Goal: Task Accomplishment & Management: Complete application form

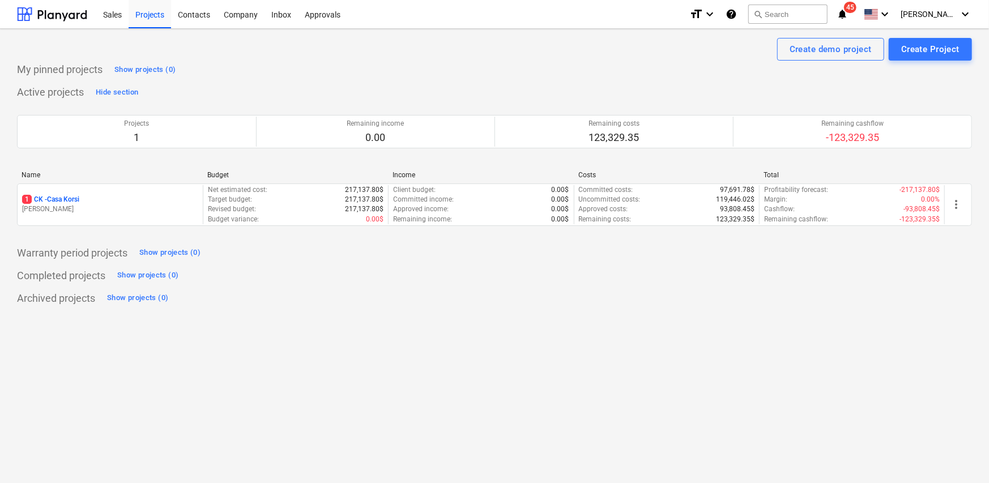
click at [156, 203] on div "1 CK - Casa Korsi" at bounding box center [110, 200] width 176 height 10
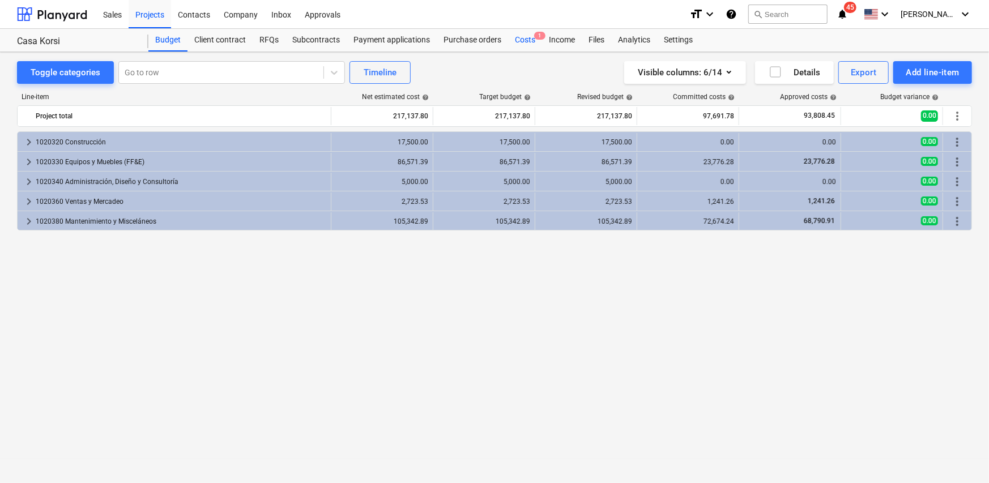
click at [516, 42] on div "Costs 1" at bounding box center [525, 40] width 34 height 23
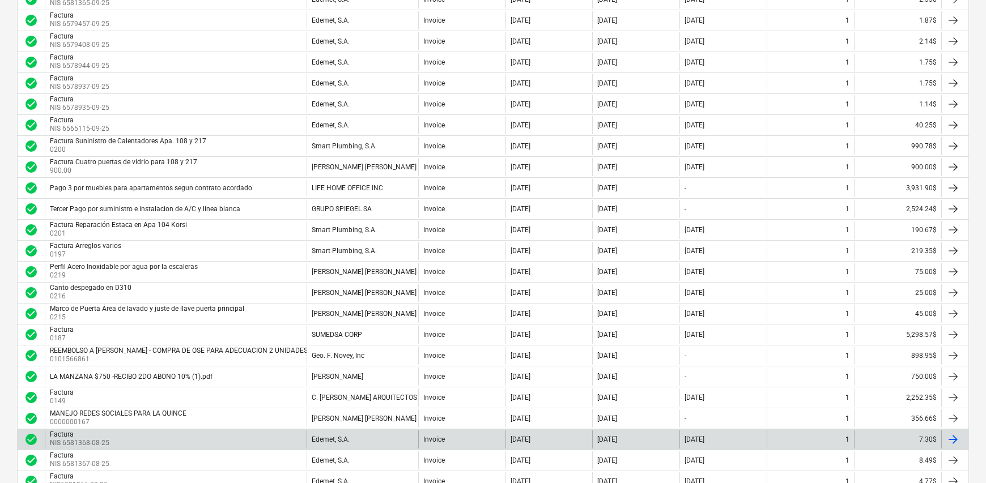
scroll to position [283, 0]
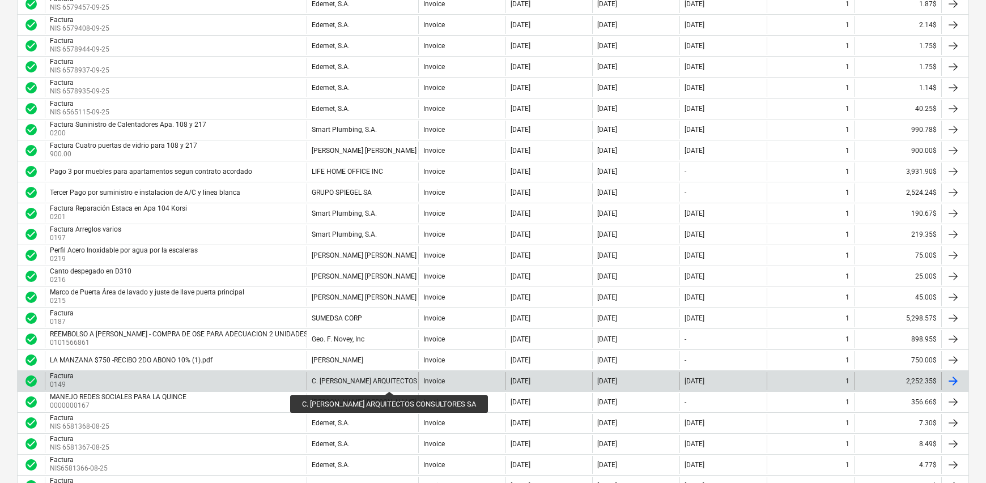
click at [374, 381] on div "C. [PERSON_NAME] ARQUITECTOS CONSULTORES SA" at bounding box center [393, 381] width 163 height 8
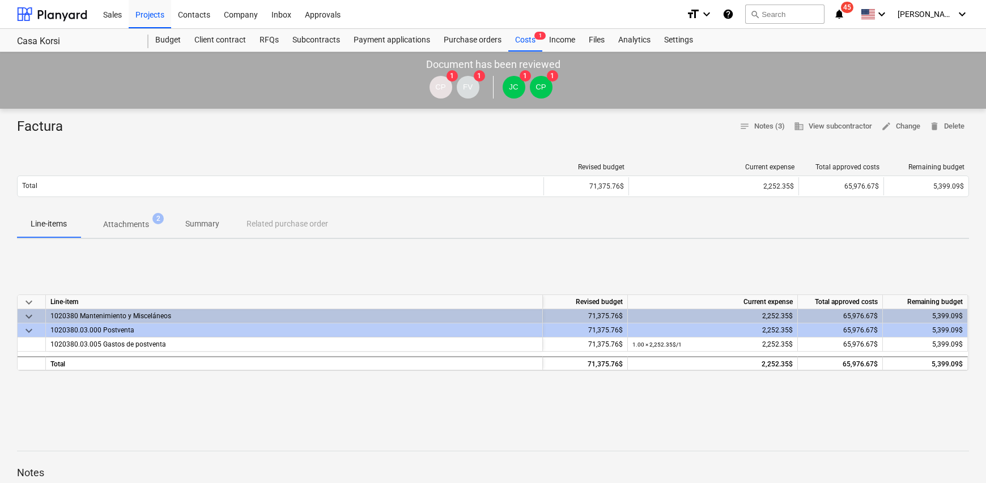
click at [211, 231] on span "Summary" at bounding box center [202, 224] width 61 height 19
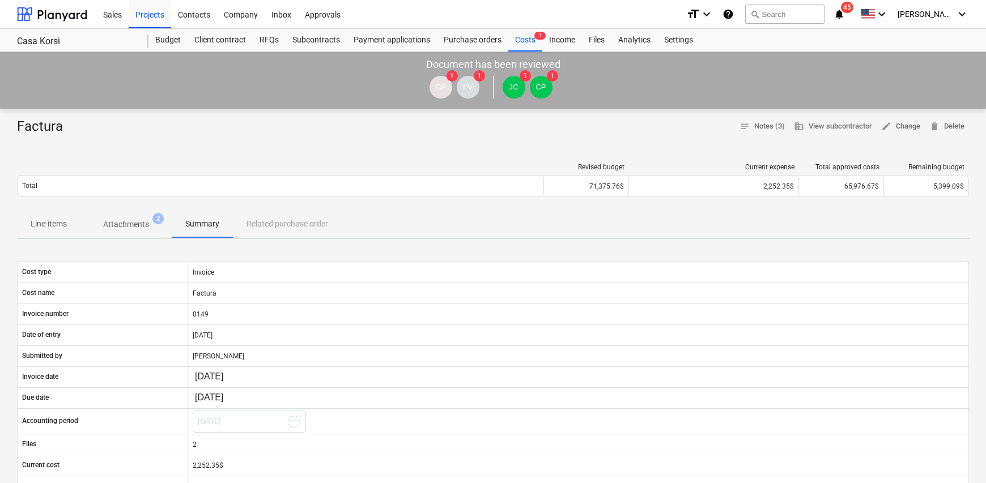
click at [306, 226] on div "Line-items Attachments 2 Summary Related purchase order" at bounding box center [493, 224] width 952 height 27
click at [138, 228] on p "Attachments" at bounding box center [126, 225] width 46 height 12
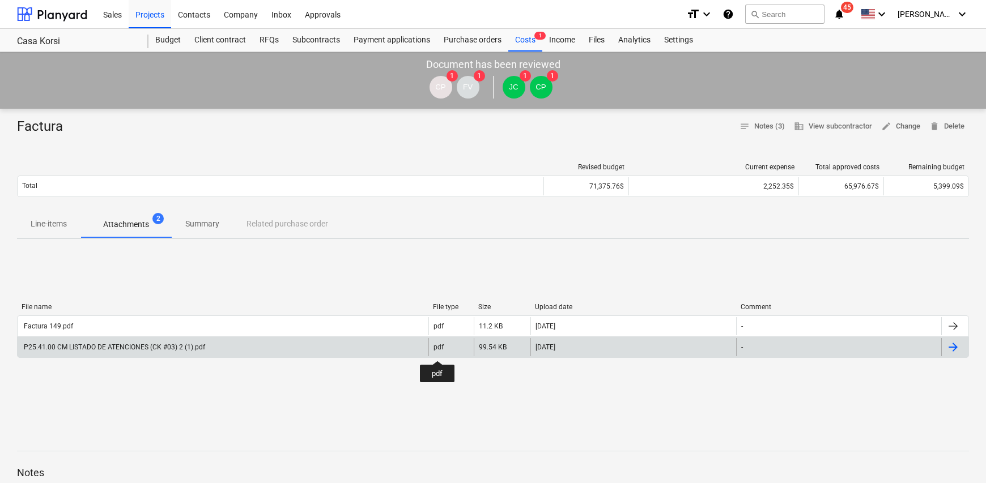
click at [437, 350] on div "pdf" at bounding box center [438, 347] width 10 height 8
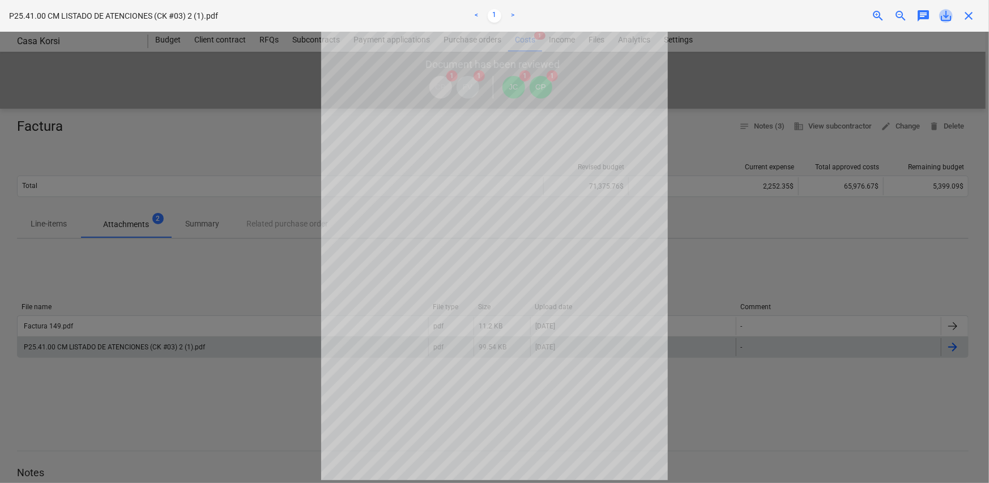
click at [950, 18] on span "save_alt" at bounding box center [946, 16] width 14 height 14
click at [974, 23] on div "P25.41.00 CM LISTADO DE ATENCIONES (CK #03) 2 (1).pdf < 1 > zoom_in zoom_out ch…" at bounding box center [494, 16] width 989 height 32
click at [971, 18] on span "close" at bounding box center [969, 16] width 14 height 14
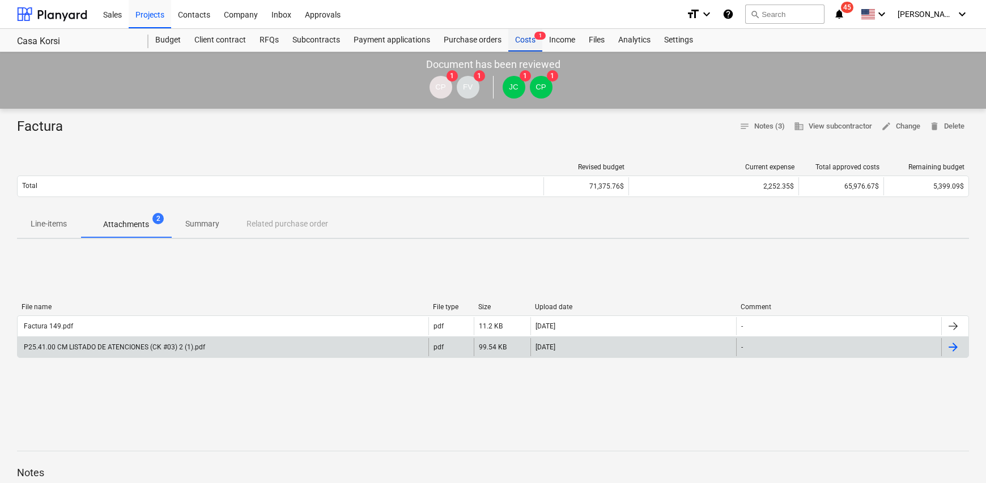
click at [524, 45] on div "Costs 1" at bounding box center [525, 40] width 34 height 23
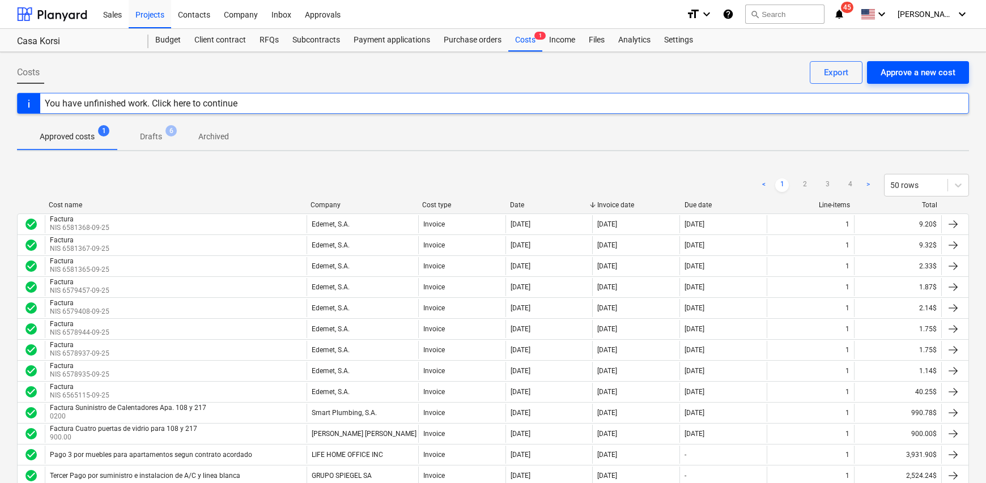
click at [925, 61] on button "Approve a new cost" at bounding box center [918, 72] width 102 height 23
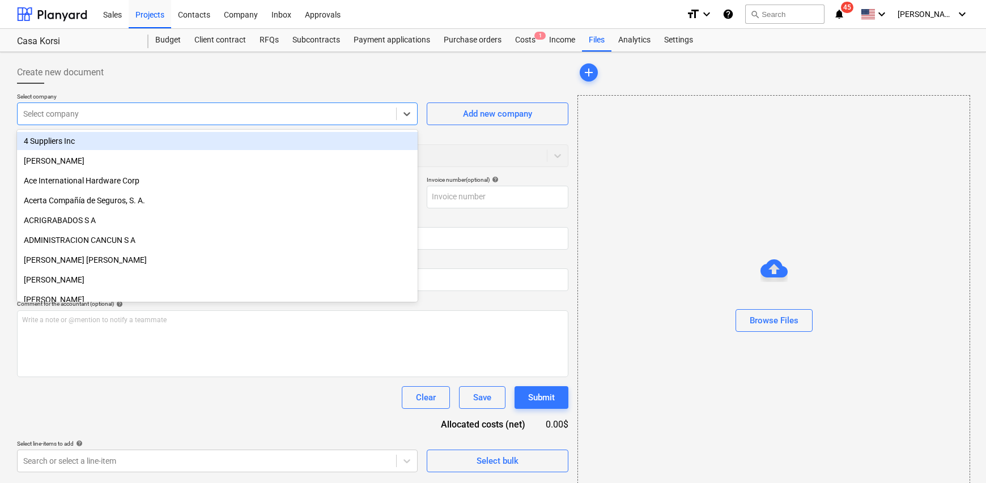
click at [74, 111] on div at bounding box center [206, 113] width 367 height 11
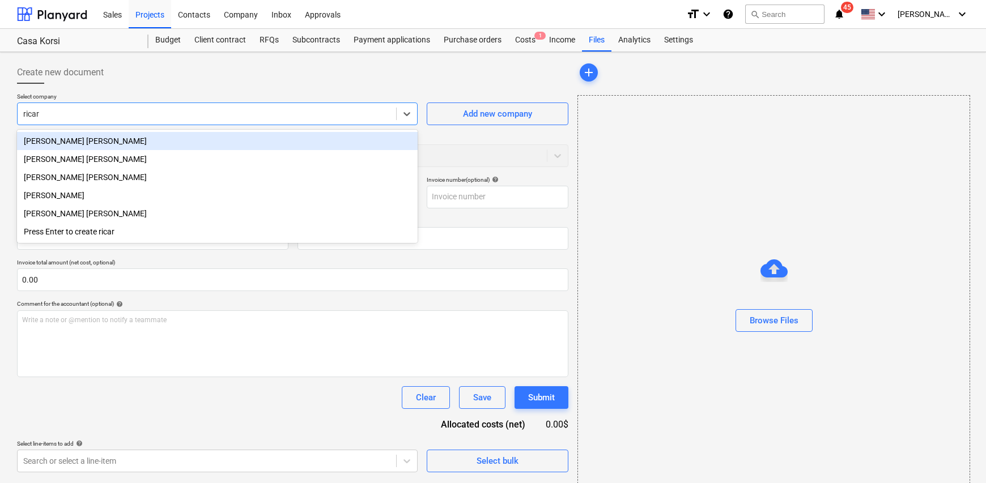
type input "[PERSON_NAME]"
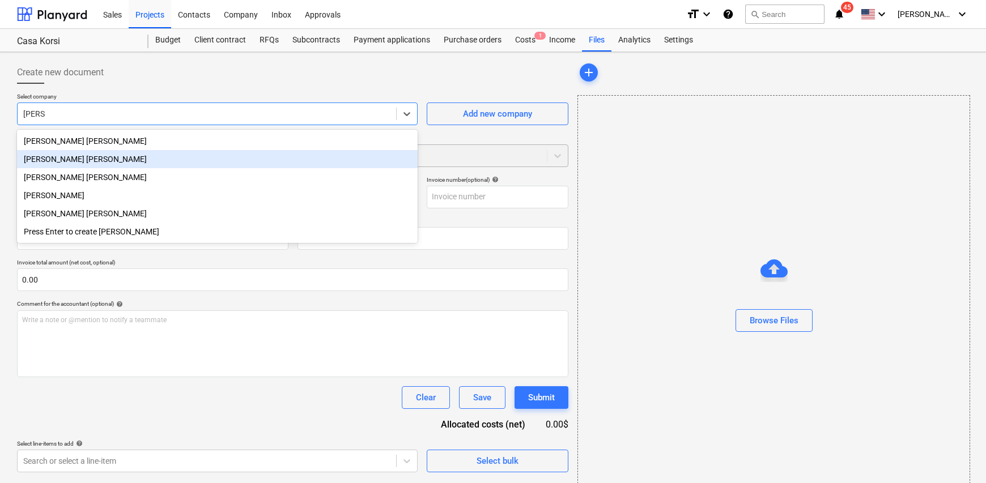
drag, startPoint x: 136, startPoint y: 164, endPoint x: 126, endPoint y: 164, distance: 9.6
click at [135, 164] on div "[PERSON_NAME] [PERSON_NAME]" at bounding box center [217, 159] width 401 height 18
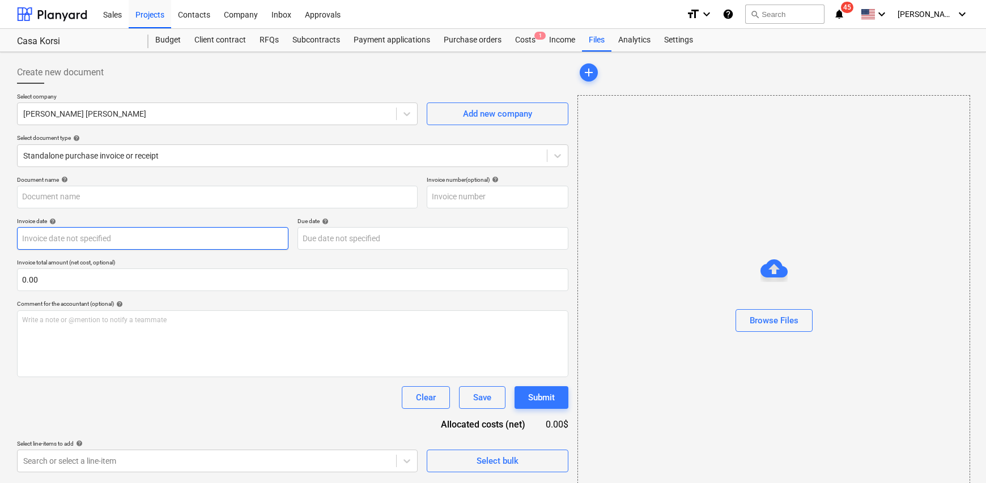
click at [69, 241] on body "Sales Projects Contacts Company Inbox Approvals format_size keyboard_arrow_down…" at bounding box center [493, 241] width 986 height 483
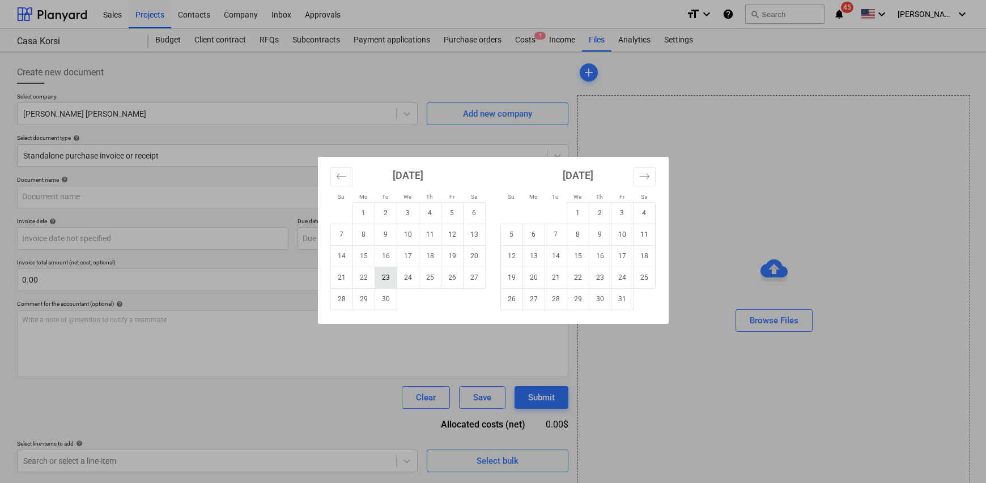
click at [382, 278] on td "23" at bounding box center [386, 278] width 22 height 22
type input "[DATE]"
click at [338, 229] on body "Sales Projects Contacts Company Inbox Approvals format_size keyboard_arrow_down…" at bounding box center [493, 241] width 986 height 483
click at [389, 306] on td "30" at bounding box center [386, 299] width 22 height 22
type input "[DATE]"
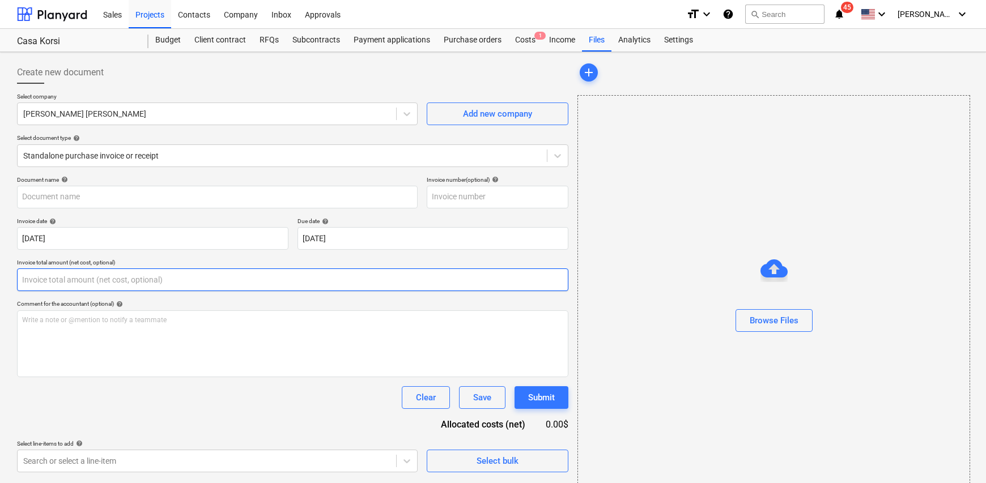
click at [90, 284] on input "text" at bounding box center [292, 280] width 551 height 23
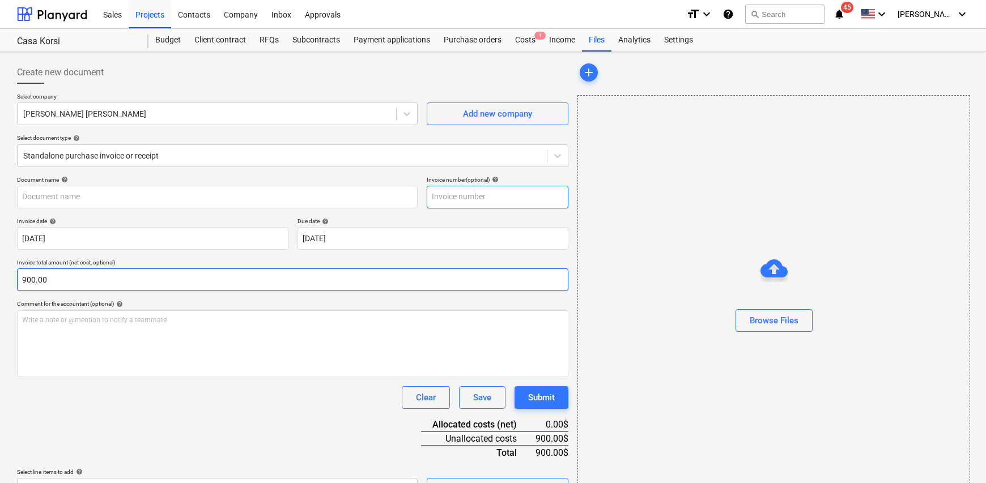
type input "900.00"
click at [448, 194] on input "text" at bounding box center [498, 197] width 142 height 23
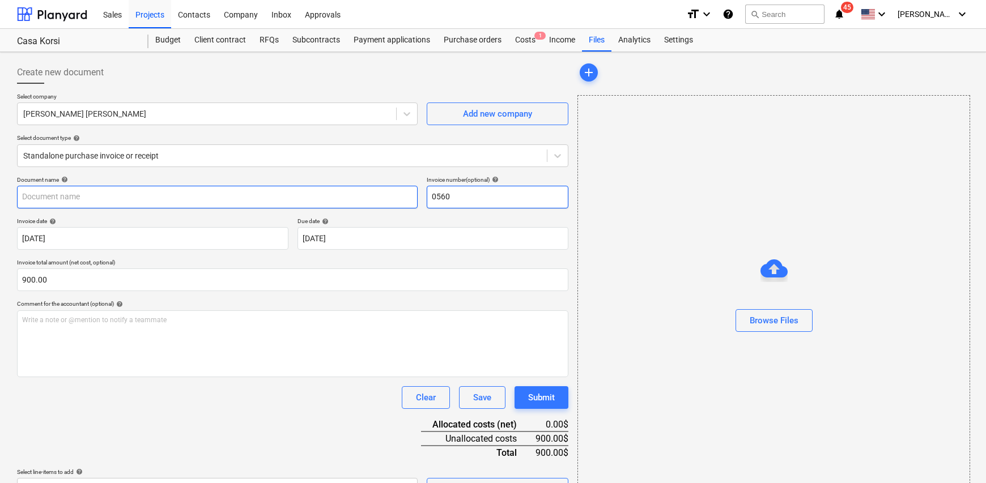
type input "0560"
click at [53, 206] on input "text" at bounding box center [217, 197] width 401 height 23
type input "Factura"
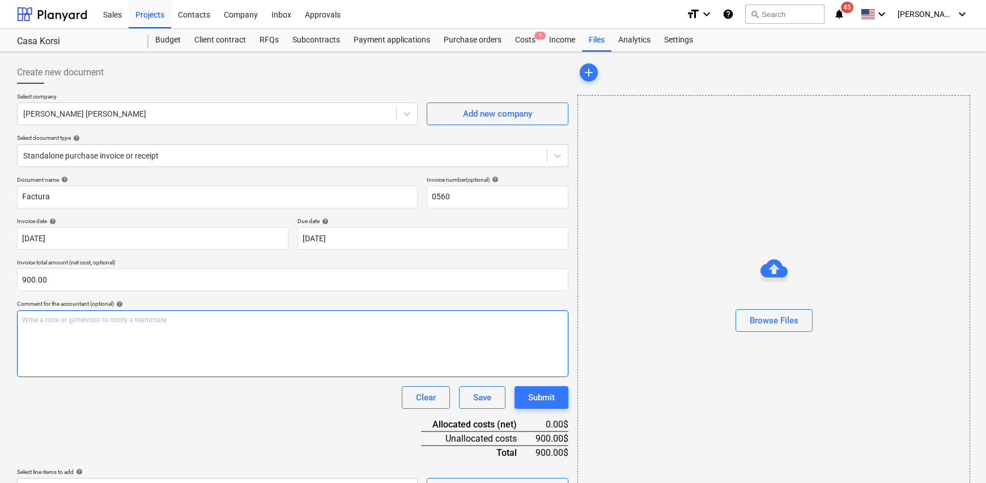
click at [151, 317] on p "Write a note or @mention to notify a teammate [PERSON_NAME]" at bounding box center [292, 321] width 541 height 10
click at [101, 318] on span "50% final puertas [PERSON_NAME] en Apartamento 108 y 217" at bounding box center [117, 320] width 190 height 8
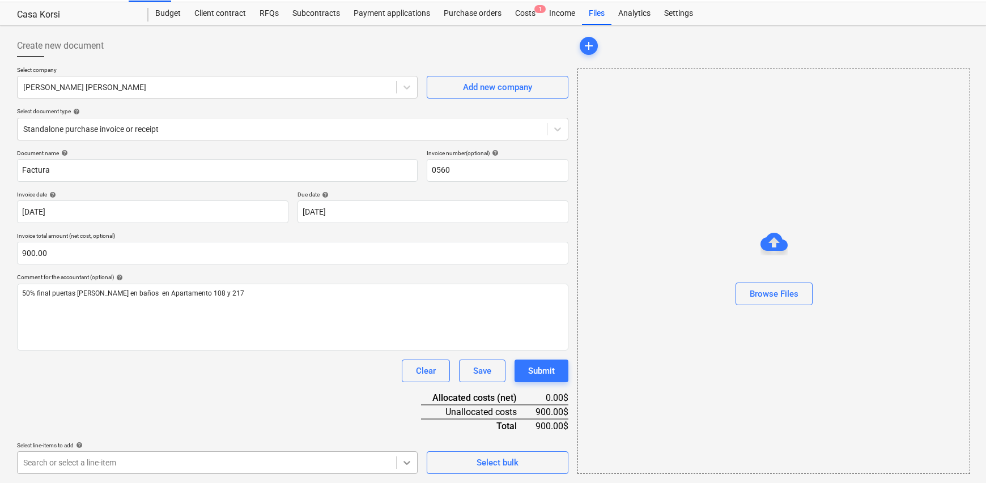
click at [418, 462] on div "Select line-items to add help Search or select a line-item Select bulk" at bounding box center [292, 458] width 551 height 32
click at [411, 457] on body "Sales Projects Contacts Company Inbox Approvals format_size keyboard_arrow_down…" at bounding box center [493, 214] width 986 height 483
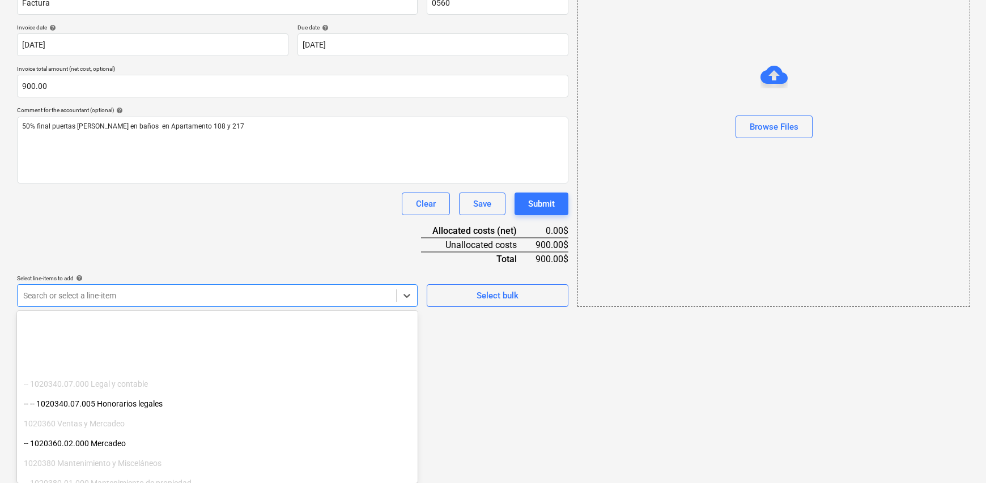
scroll to position [227, 0]
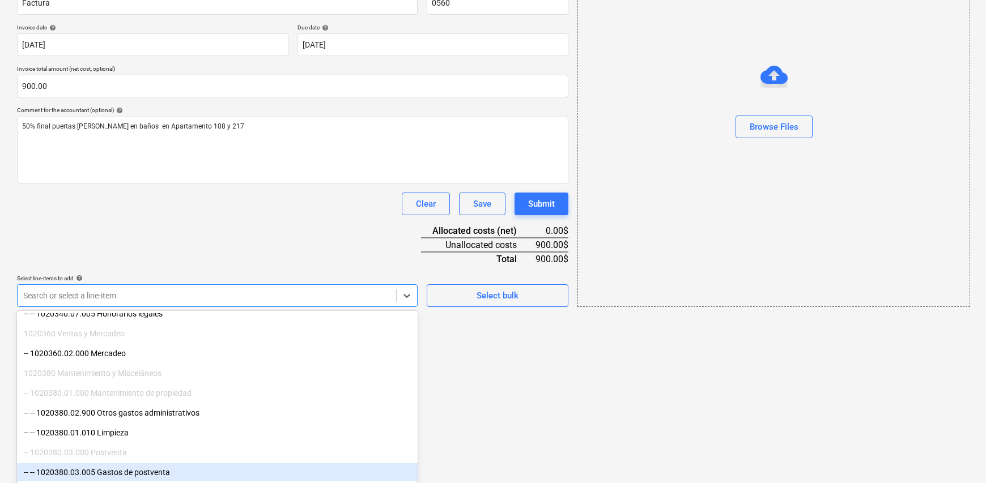
click at [158, 476] on div "-- -- 1020380.03.005 Gastos de postventa" at bounding box center [217, 472] width 401 height 18
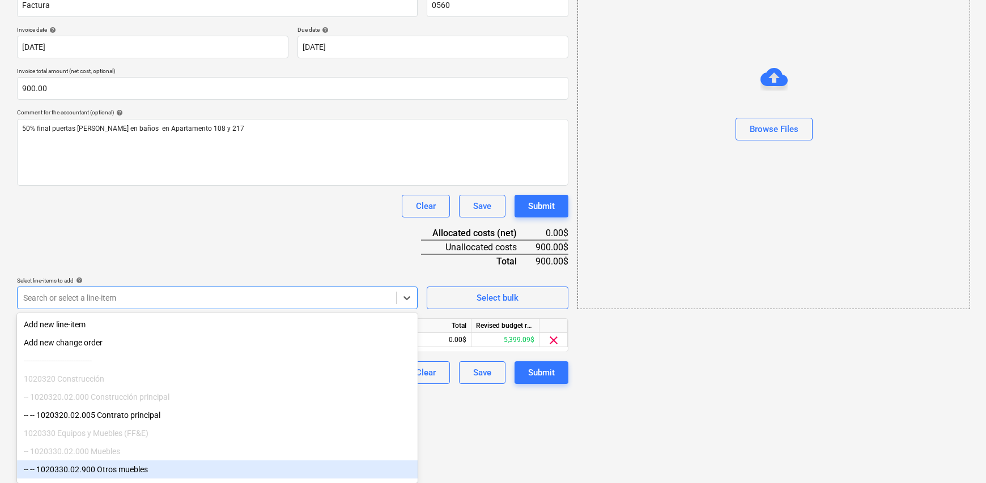
scroll to position [101, 0]
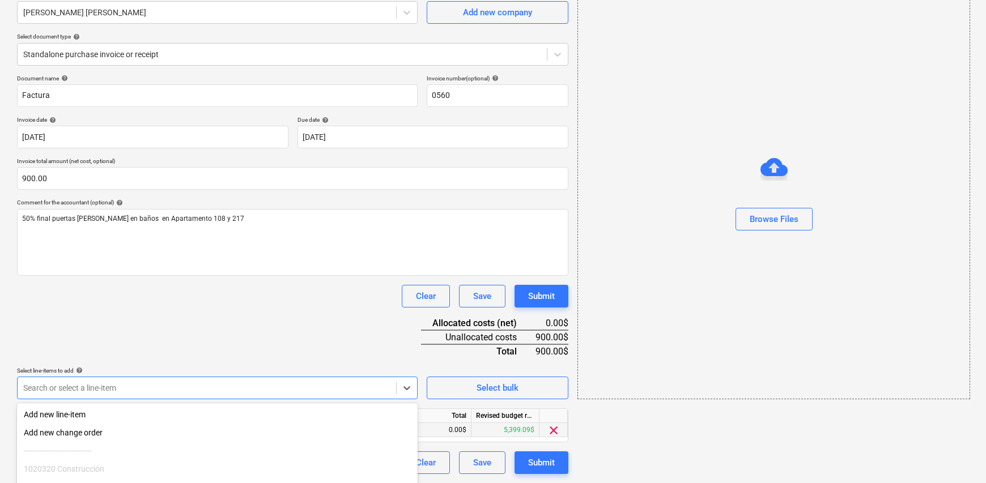
drag, startPoint x: 545, startPoint y: 423, endPoint x: 535, endPoint y: 424, distance: 9.7
click at [545, 382] on html "Sales Projects Contacts Company Inbox Approvals format_size keyboard_arrow_down…" at bounding box center [493, 140] width 986 height 483
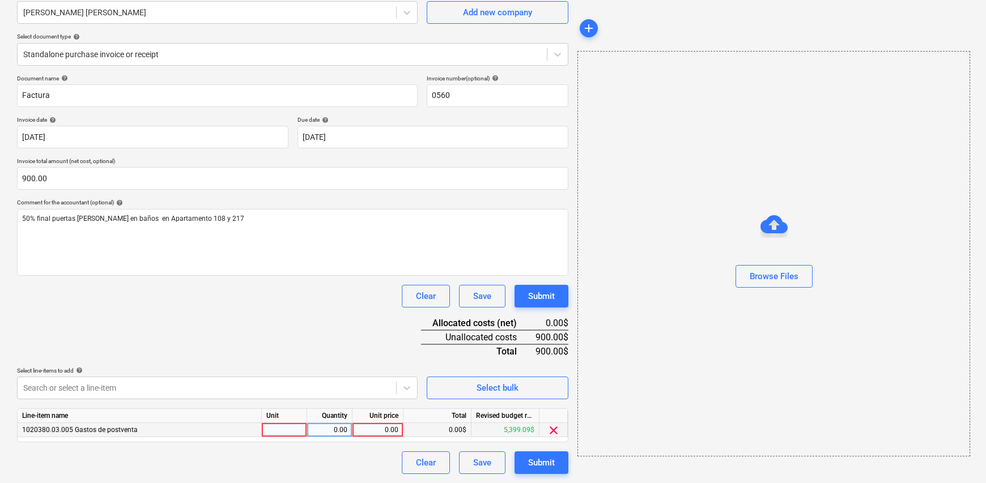
click at [283, 427] on div at bounding box center [284, 430] width 45 height 14
type input "1"
click at [332, 430] on div "0.00" at bounding box center [330, 430] width 36 height 14
click at [382, 429] on div "0.00" at bounding box center [377, 430] width 41 height 14
type input "900.00"
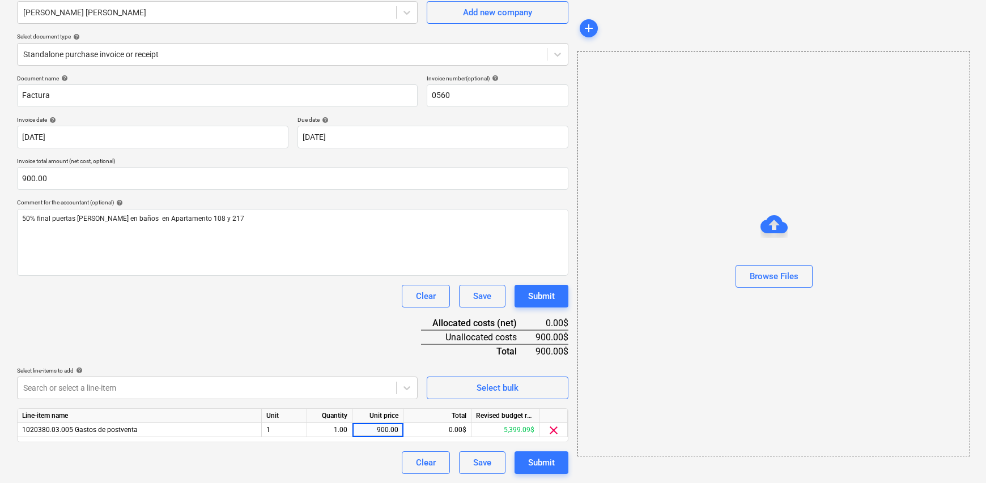
click at [238, 302] on div "Clear Save Submit" at bounding box center [292, 296] width 551 height 23
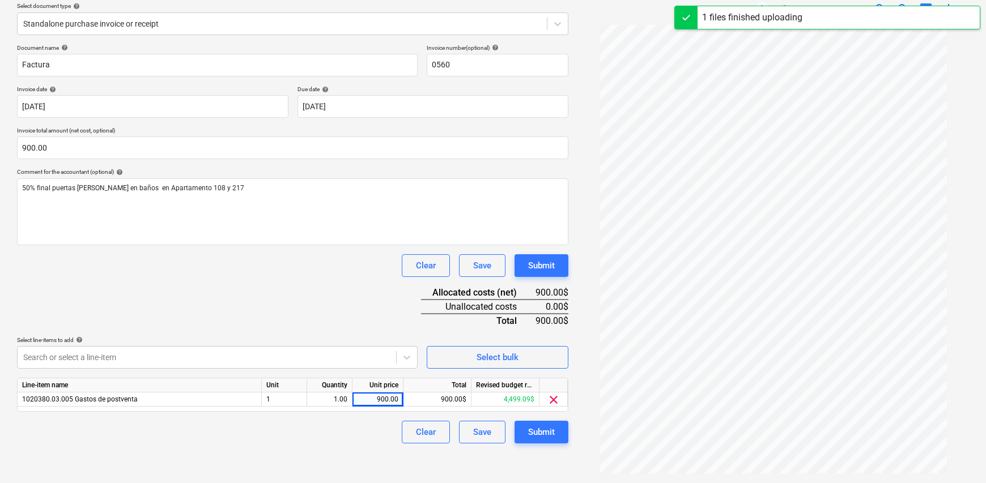
scroll to position [134, 0]
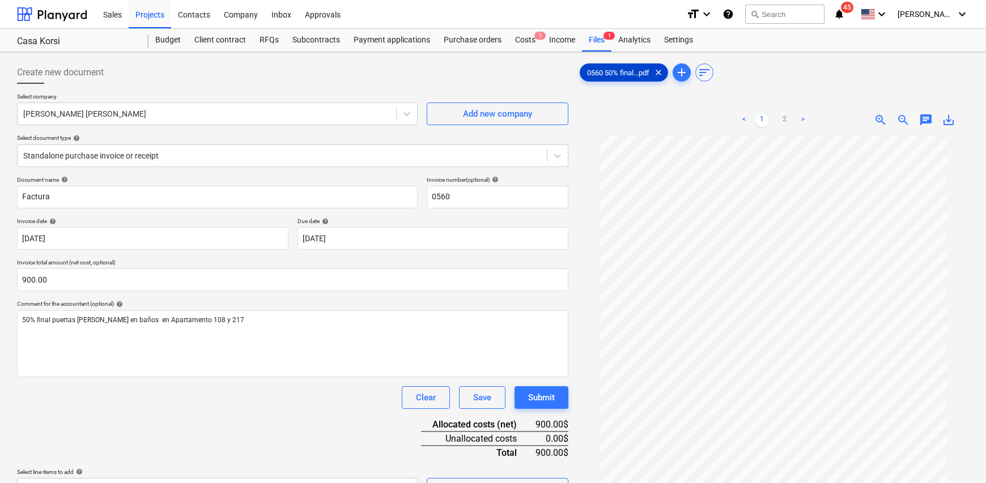
click at [616, 70] on span "0560 50% final...pdf" at bounding box center [618, 73] width 76 height 8
click at [683, 71] on span "add" at bounding box center [682, 73] width 14 height 14
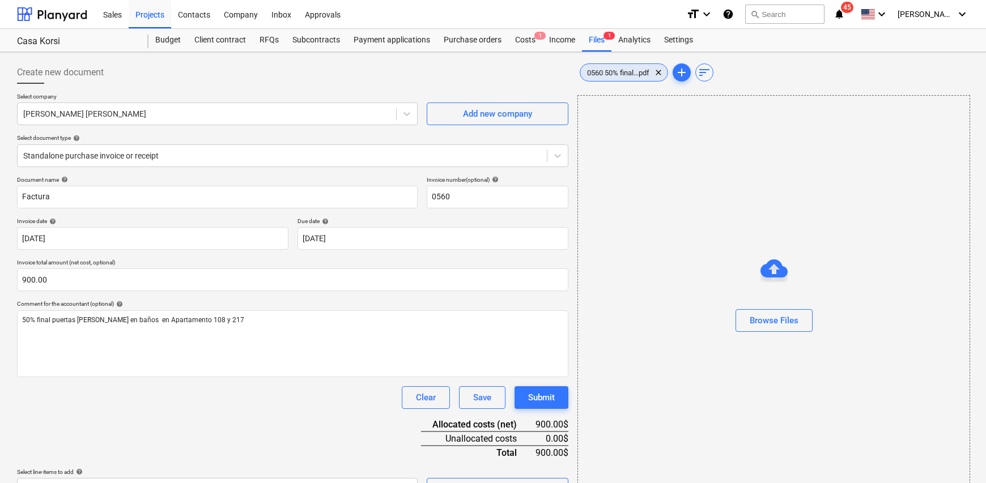
click at [619, 74] on span "0560 50% final...pdf" at bounding box center [618, 73] width 76 height 8
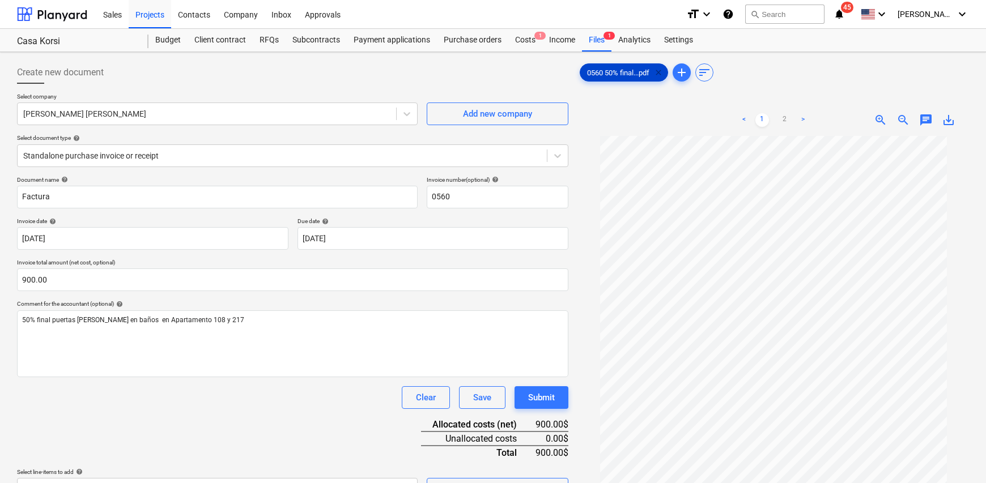
click at [659, 71] on span "clear" at bounding box center [659, 73] width 14 height 14
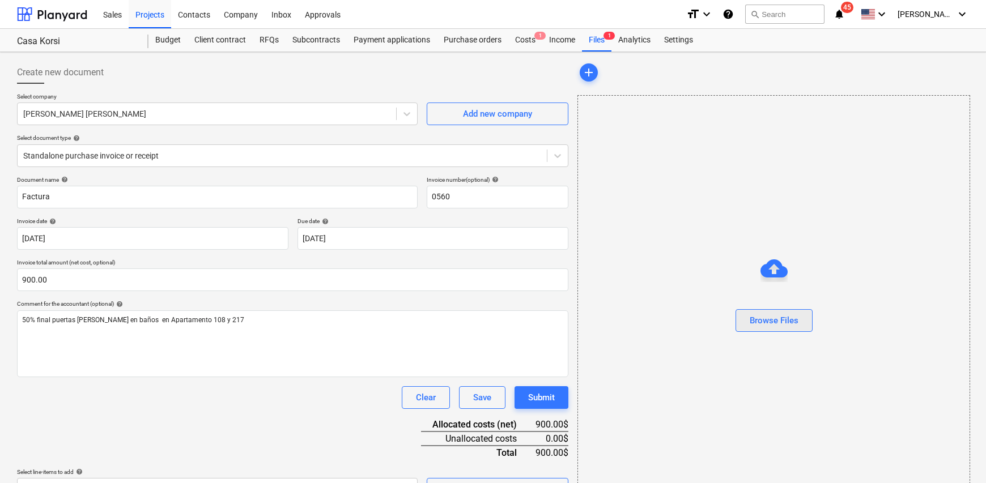
click at [774, 310] on button "Browse Files" at bounding box center [773, 320] width 77 height 23
drag, startPoint x: 682, startPoint y: 74, endPoint x: 680, endPoint y: 84, distance: 10.3
click at [682, 74] on span "add" at bounding box center [682, 73] width 14 height 14
click at [684, 73] on span "add" at bounding box center [682, 73] width 14 height 14
click at [686, 73] on span "add" at bounding box center [682, 73] width 14 height 14
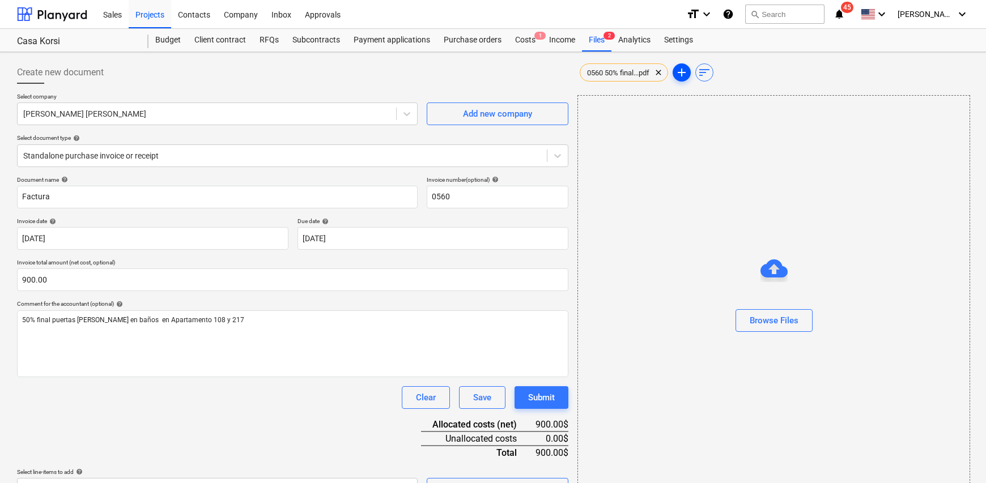
click at [686, 73] on span "add" at bounding box center [682, 73] width 14 height 14
click at [662, 71] on span "clear" at bounding box center [659, 73] width 14 height 14
click at [768, 328] on button "Browse Files" at bounding box center [773, 320] width 77 height 23
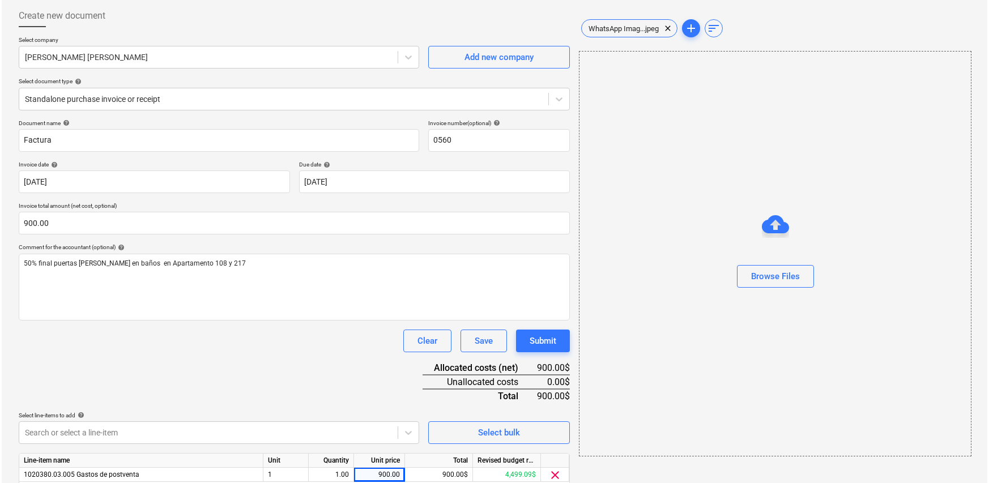
scroll to position [101, 0]
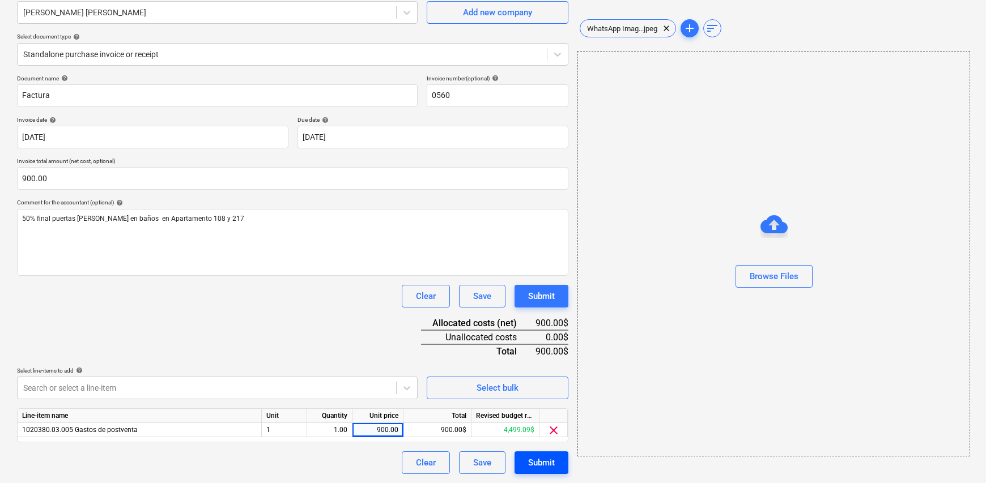
click at [535, 465] on div "Submit" at bounding box center [541, 463] width 27 height 15
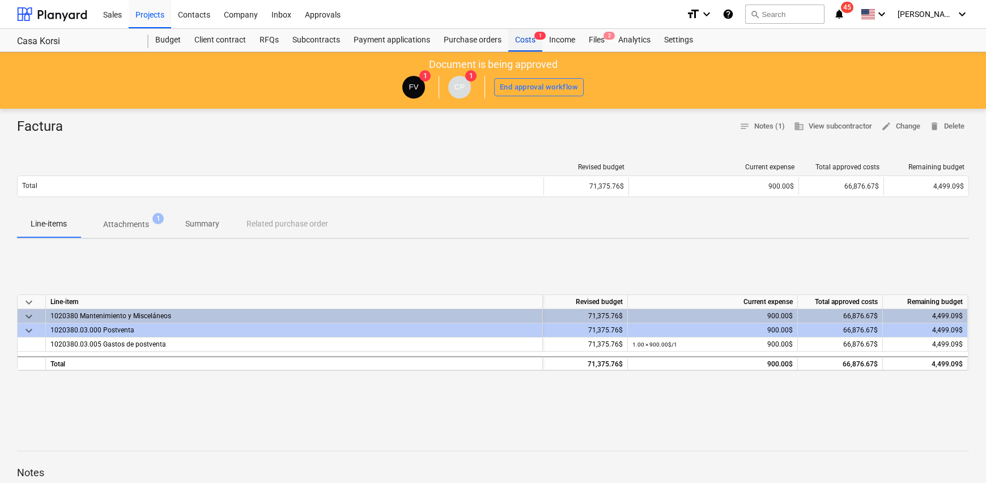
click at [522, 40] on div "Costs 1" at bounding box center [525, 40] width 34 height 23
